Goal: Find specific page/section: Find specific page/section

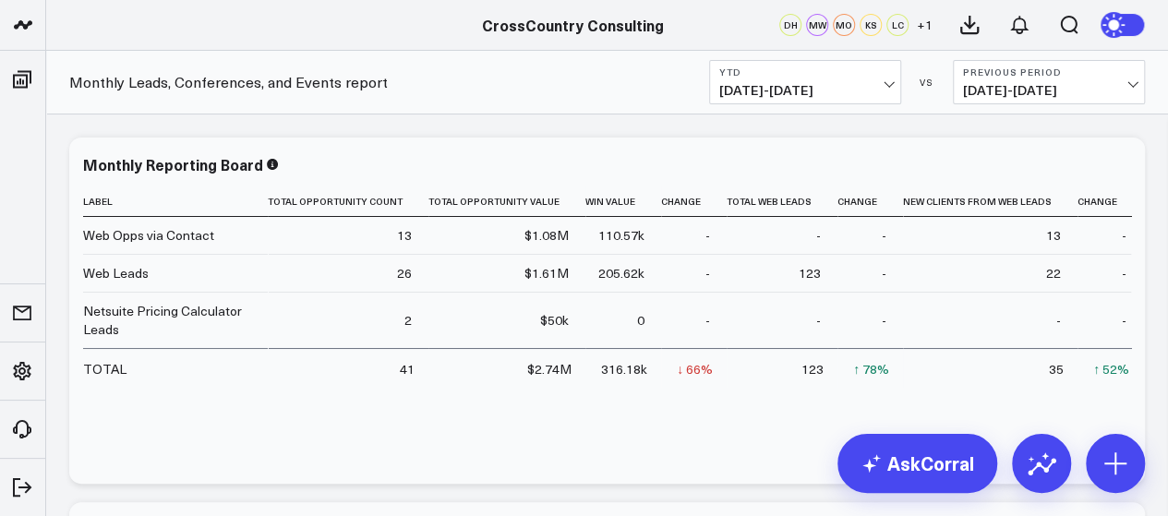
click at [1134, 74] on b "Previous Period" at bounding box center [1049, 71] width 172 height 11
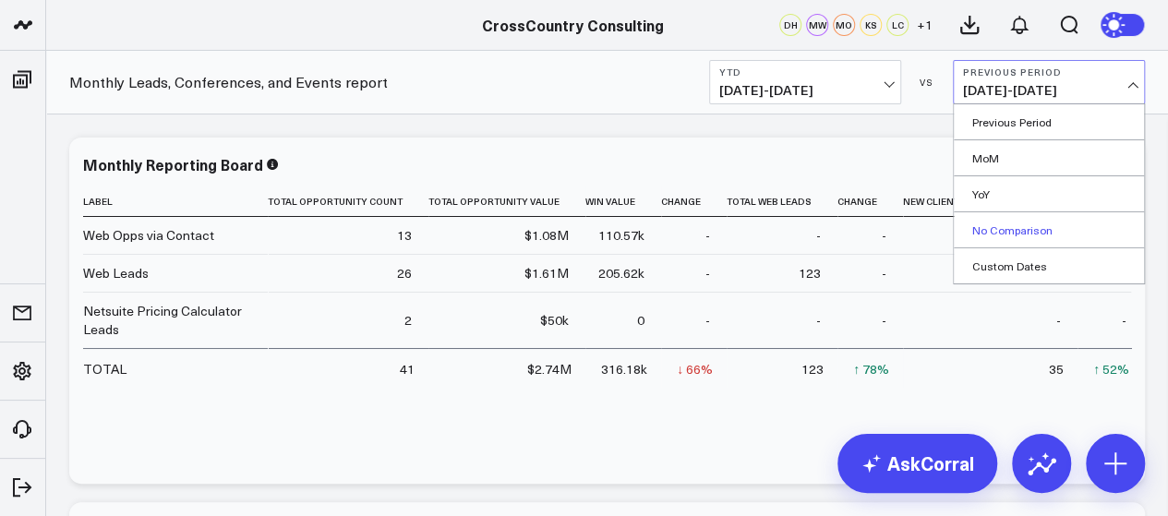
click at [1027, 230] on link "No Comparison" at bounding box center [1049, 229] width 190 height 35
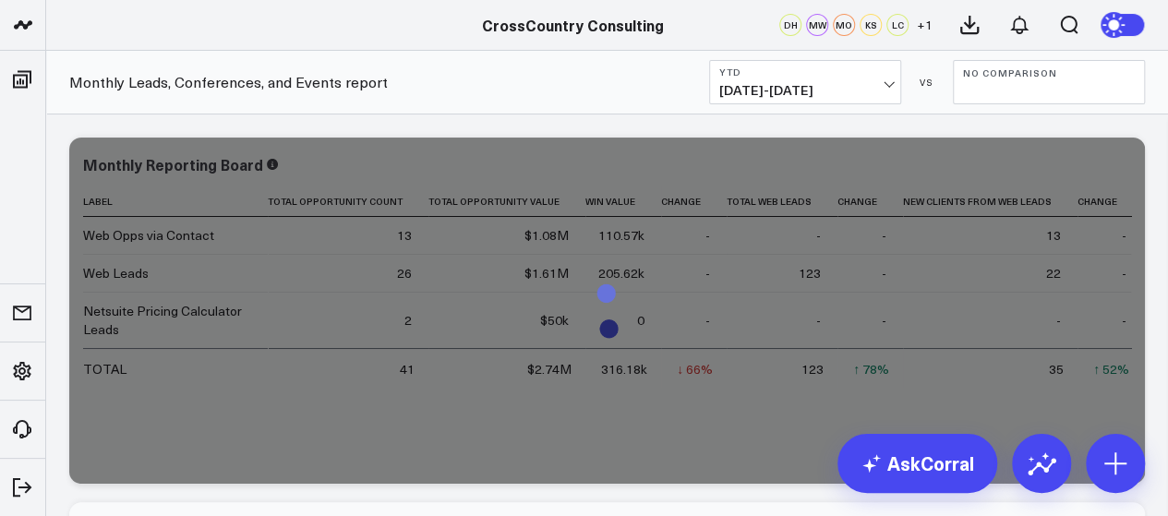
click at [890, 83] on span "[DATE] - [DATE]" at bounding box center [805, 90] width 172 height 15
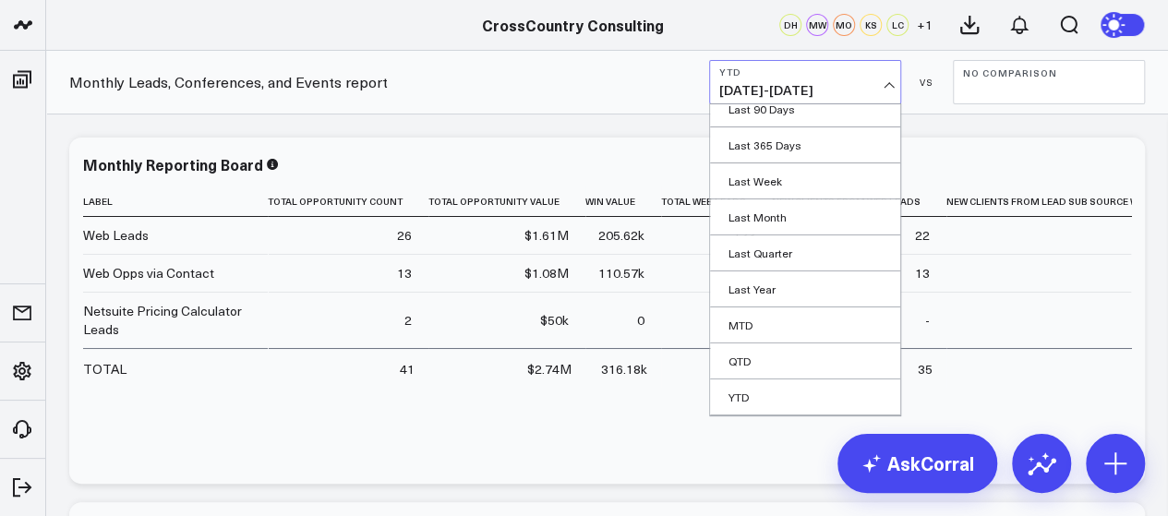
scroll to position [186, 0]
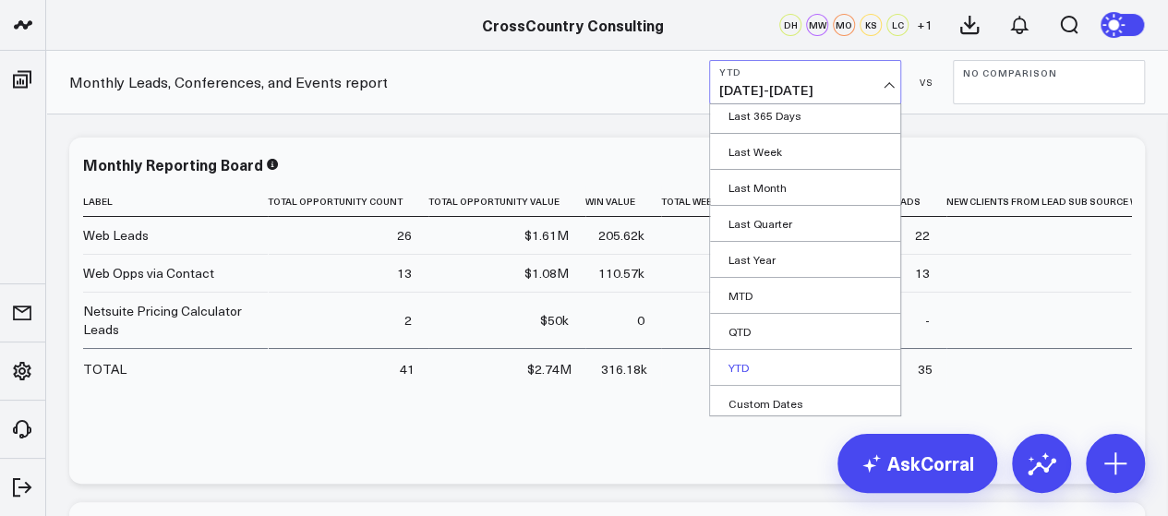
click at [785, 365] on link "YTD" at bounding box center [805, 367] width 190 height 35
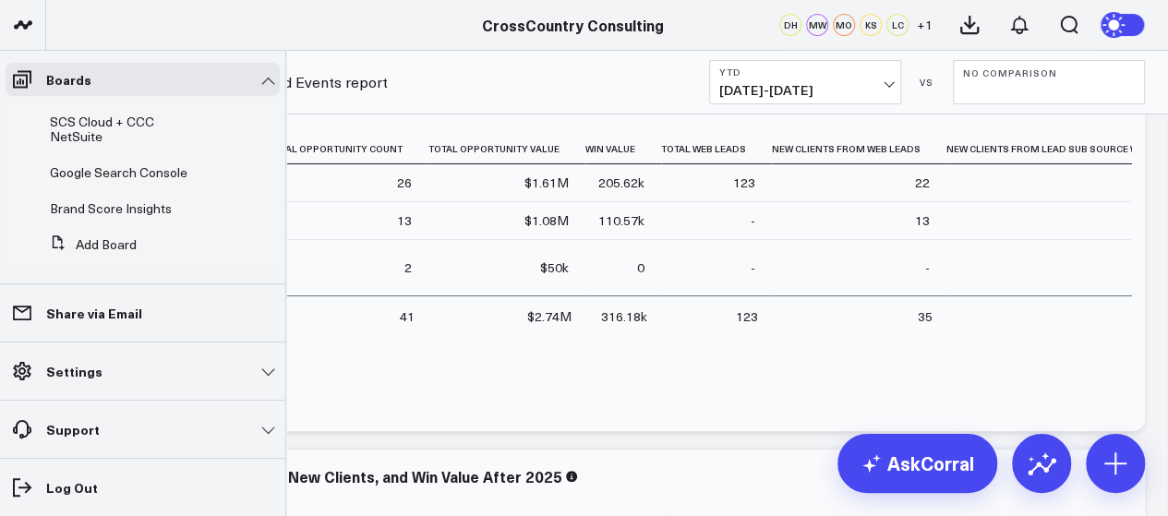
scroll to position [680, 0]
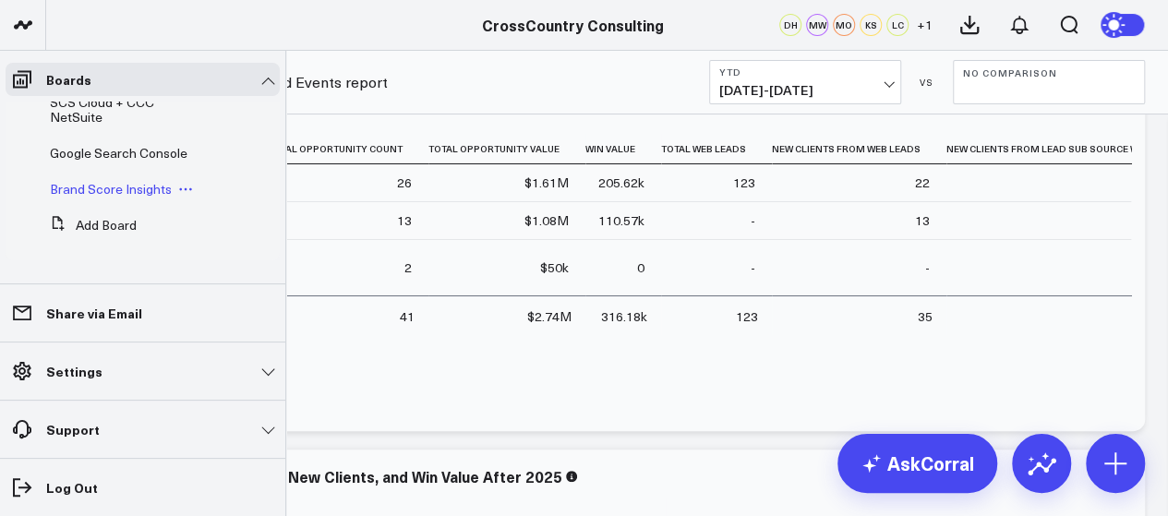
click at [137, 195] on span "Brand Score Insights" at bounding box center [111, 189] width 122 height 18
